Goal: Register for event/course

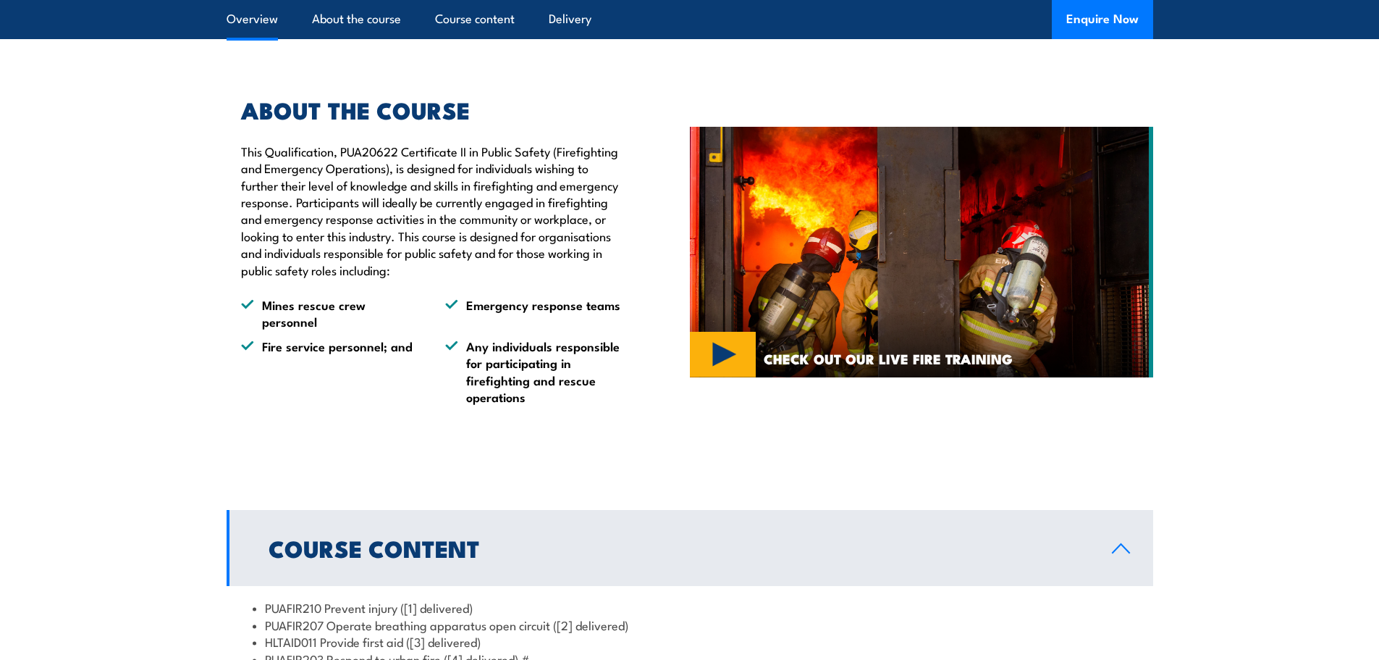
scroll to position [822, 0]
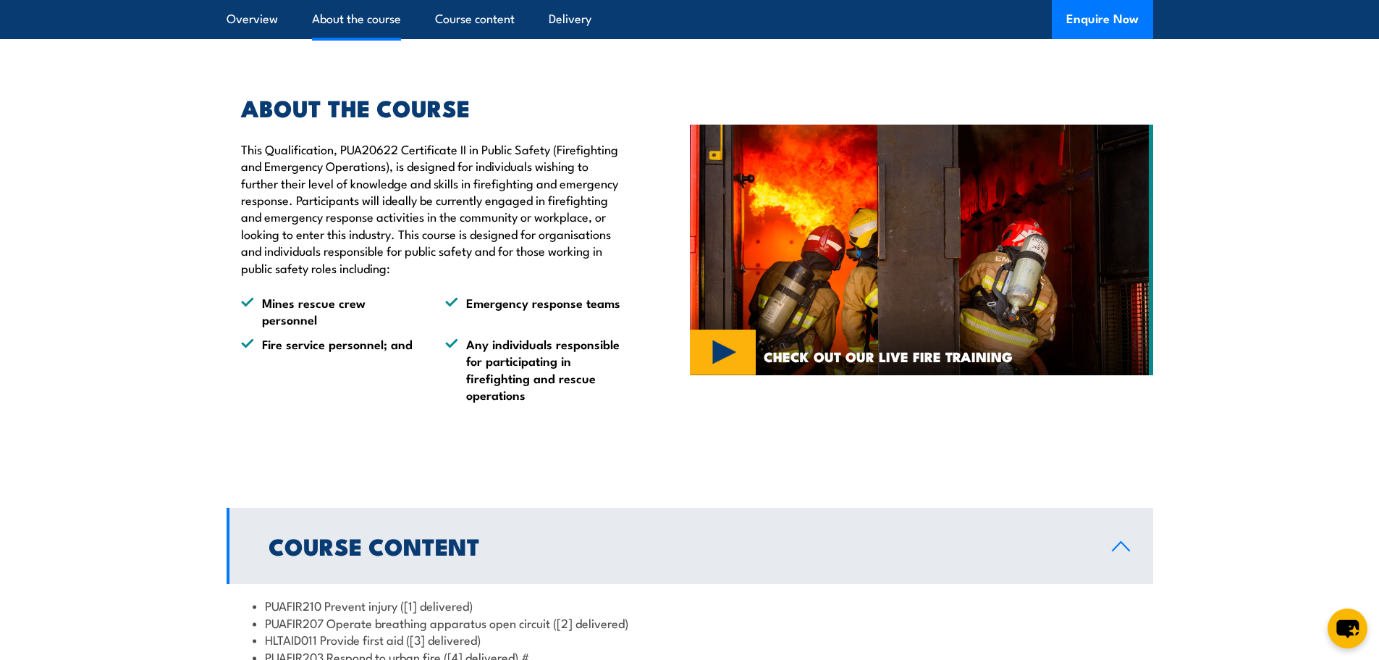
click at [266, 189] on p "This Qualification, PUA20622 Certificate II in Public Safety (Firefighting and …" at bounding box center [432, 207] width 382 height 135
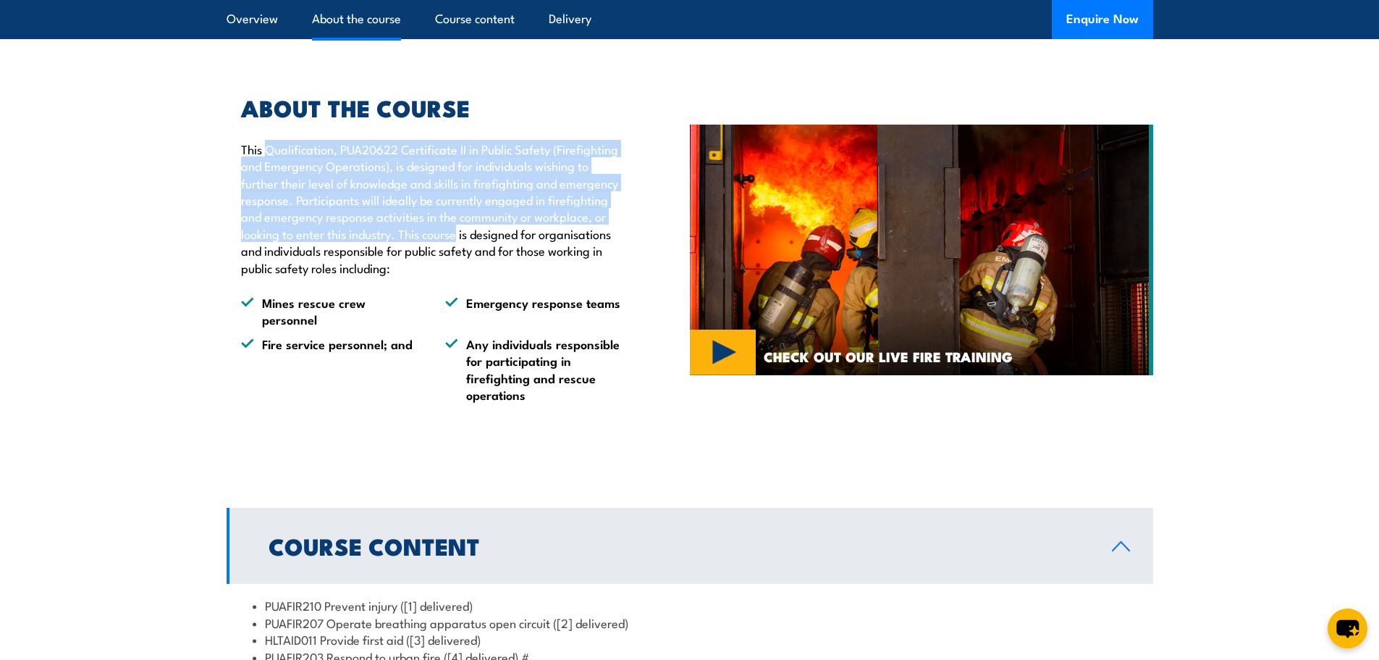
drag, startPoint x: 266, startPoint y: 189, endPoint x: 426, endPoint y: 283, distance: 185.0
click at [455, 272] on p "This Qualification, PUA20622 Certificate II in Public Safety (Firefighting and …" at bounding box center [432, 207] width 382 height 135
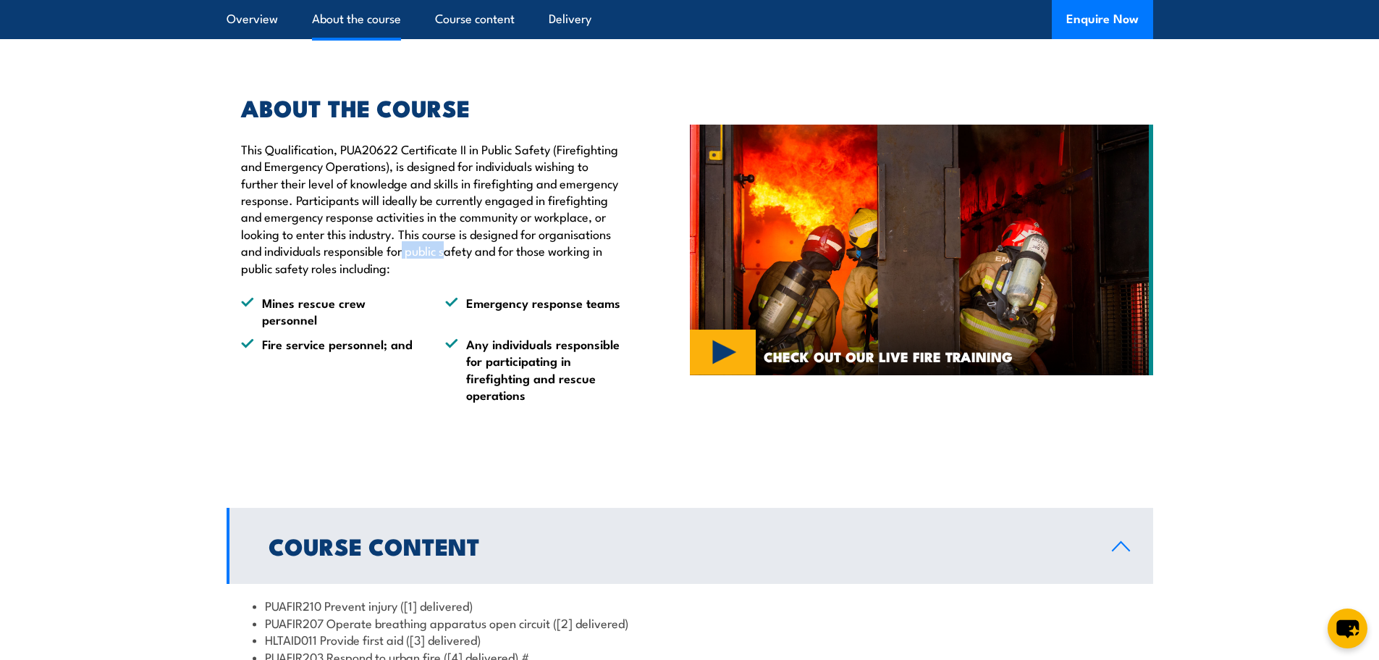
drag, startPoint x: 426, startPoint y: 283, endPoint x: 402, endPoint y: 287, distance: 24.3
click at [402, 276] on p "This Qualification, PUA20622 Certificate II in Public Safety (Firefighting and …" at bounding box center [432, 207] width 382 height 135
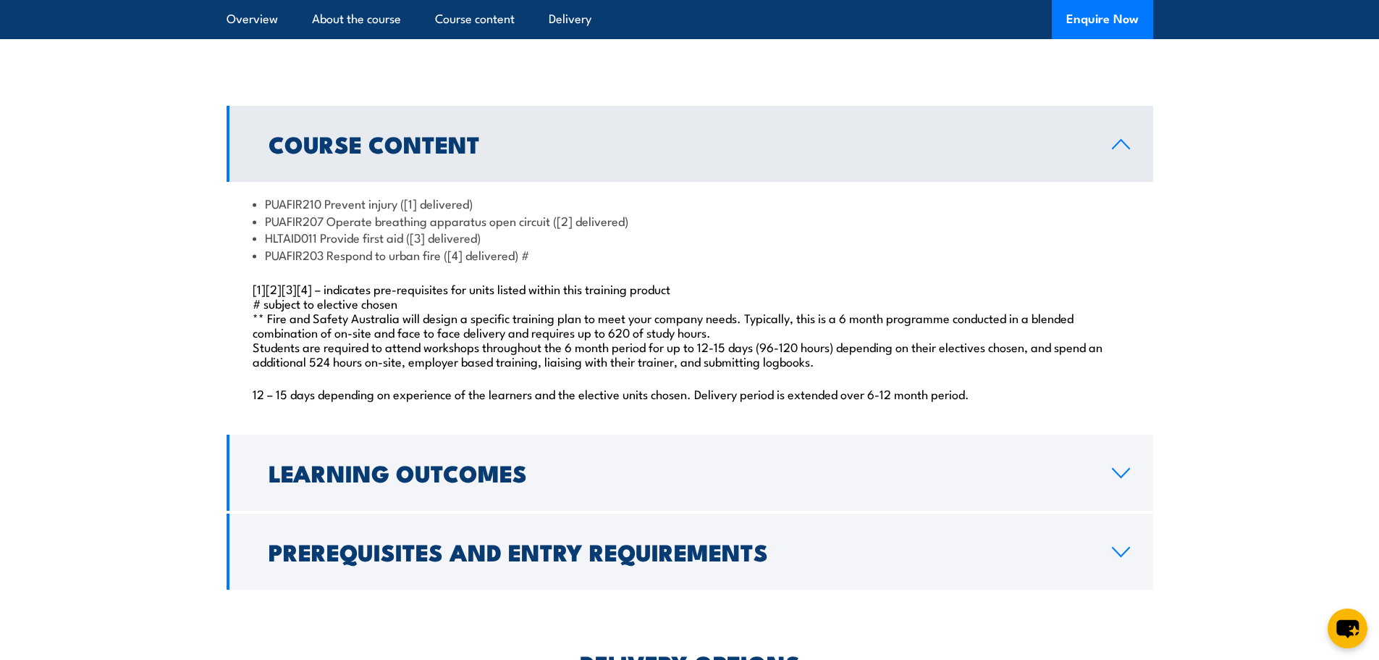
scroll to position [1256, 0]
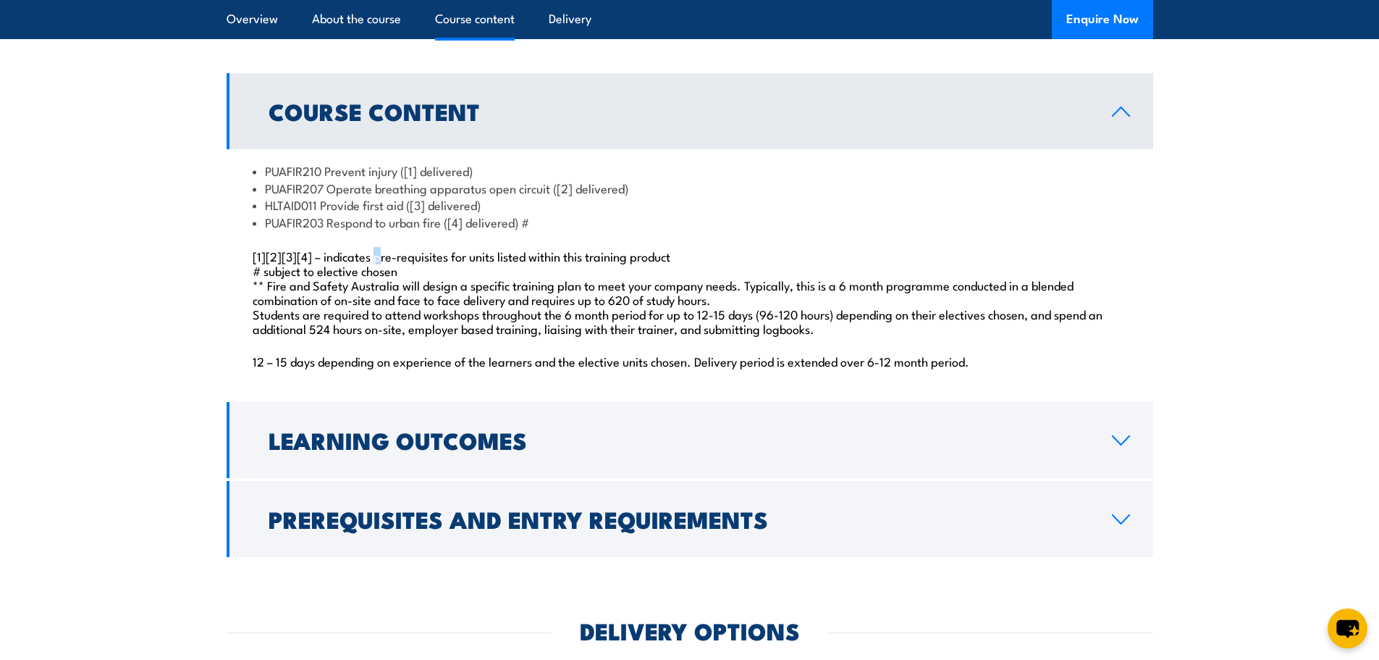
click at [379, 279] on div "PUAFIR210 Prevent injury ([1] delivered) PUAFIR207 Operate breathing apparatus …" at bounding box center [690, 274] width 927 height 250
click at [349, 196] on li "PUAFIR207 Operate breathing apparatus open circuit ([2] delivered)" at bounding box center [690, 188] width 875 height 17
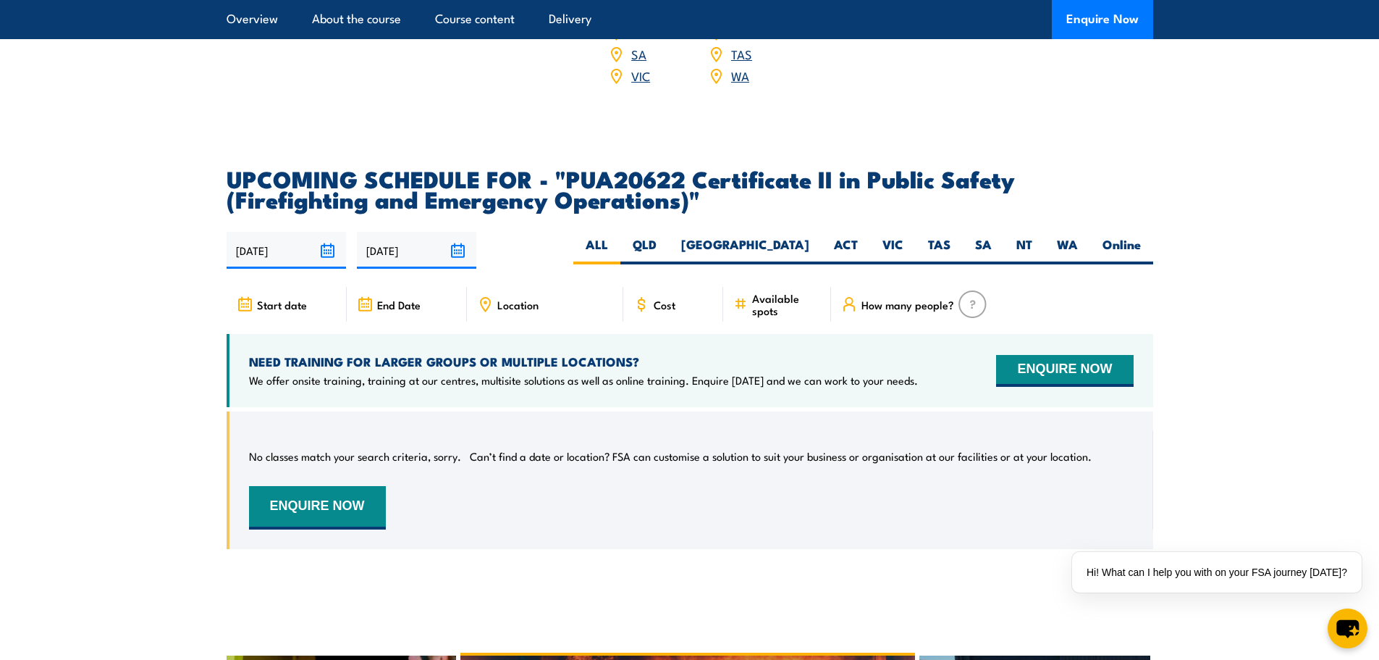
scroll to position [2270, 0]
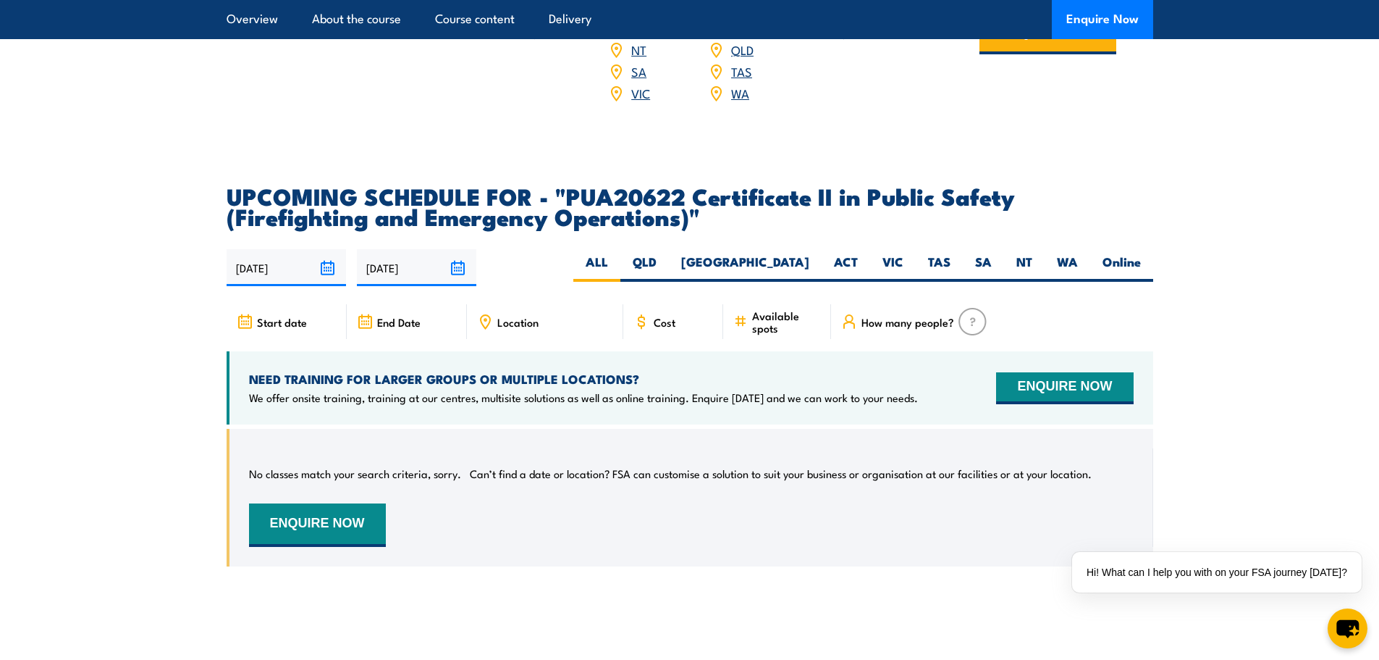
click at [513, 328] on span "Location" at bounding box center [517, 322] width 41 height 12
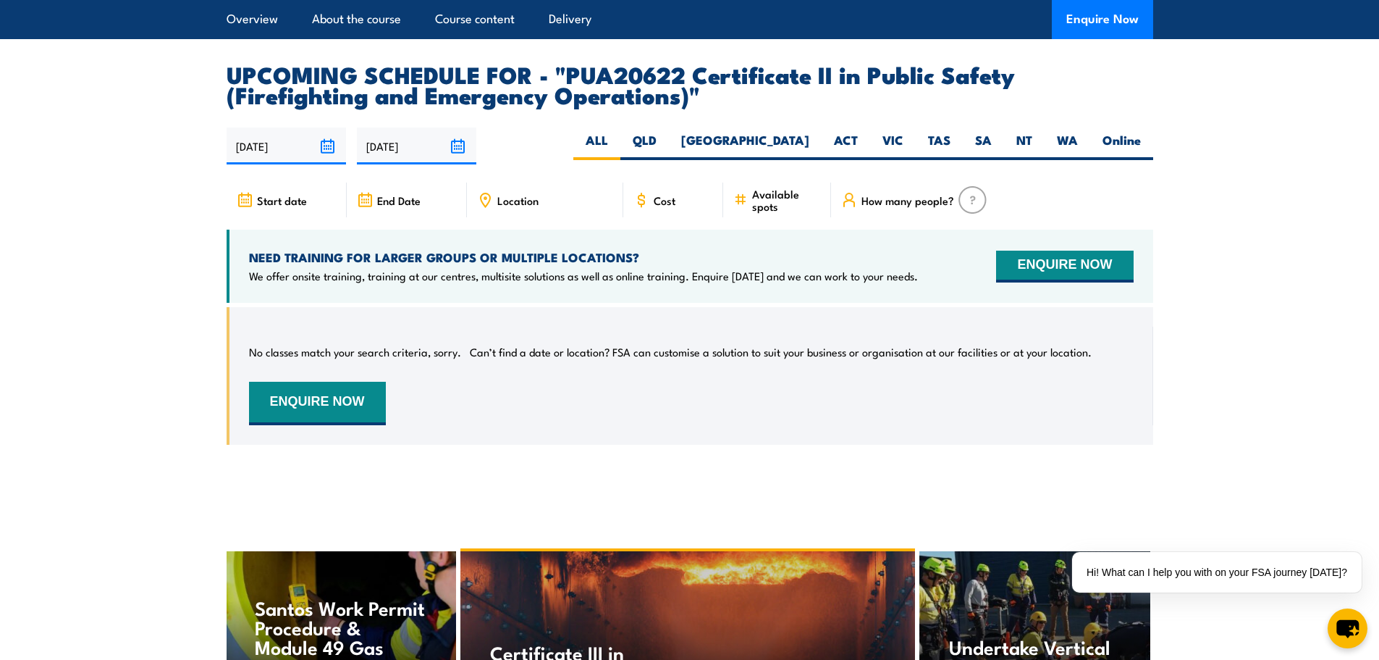
scroll to position [2342, 0]
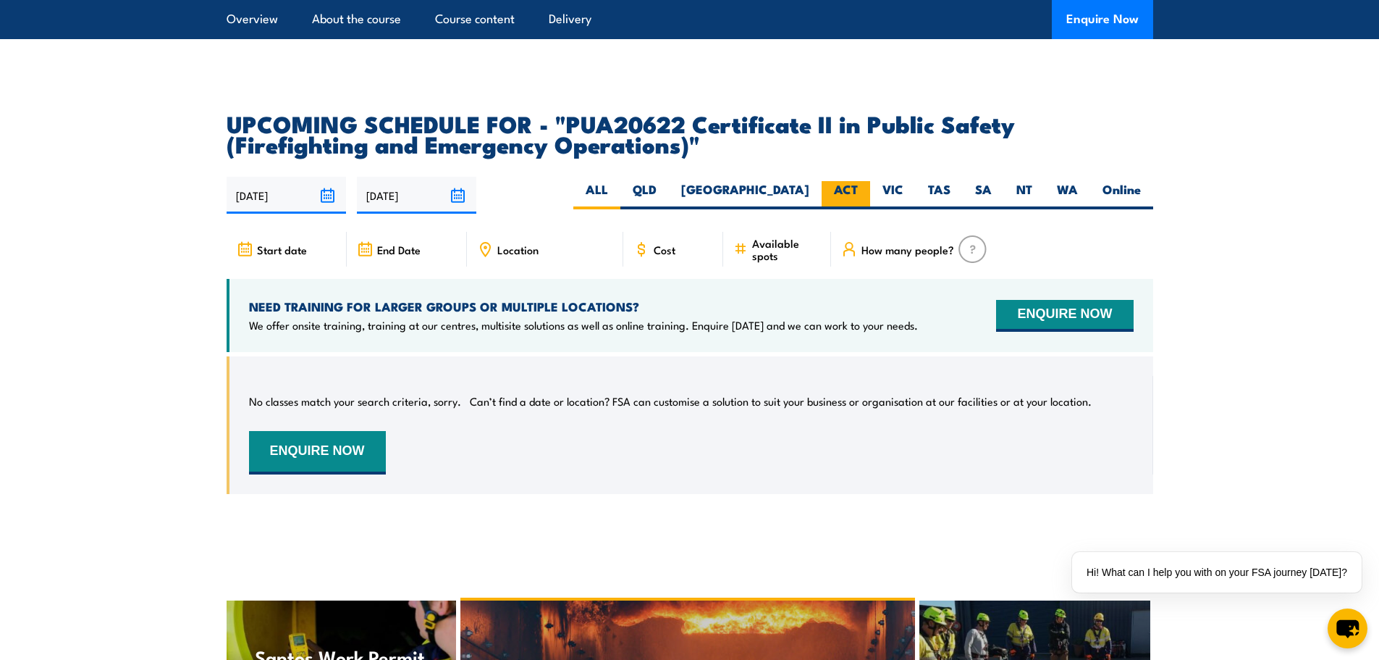
click at [851, 203] on label "ACT" at bounding box center [846, 195] width 49 height 28
click at [858, 190] on input "ACT" at bounding box center [862, 185] width 9 height 9
radio input "true"
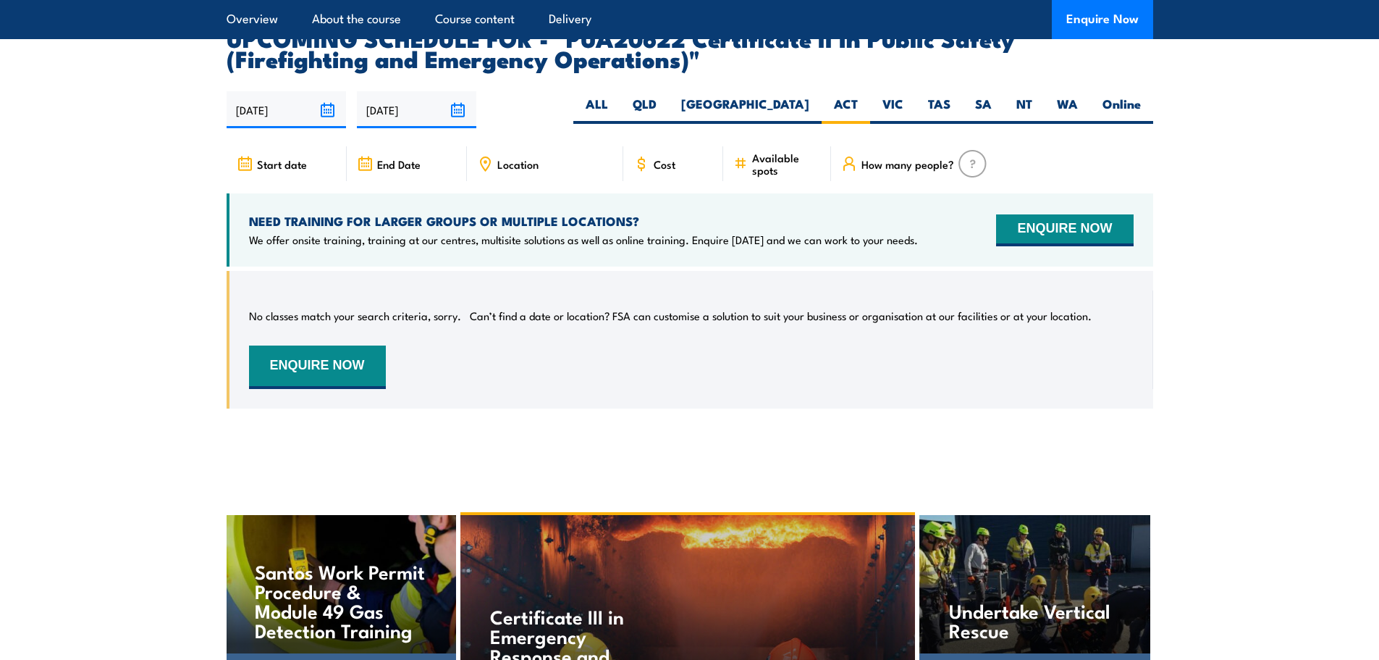
scroll to position [2484, 0]
